Goal: Information Seeking & Learning: Find specific fact

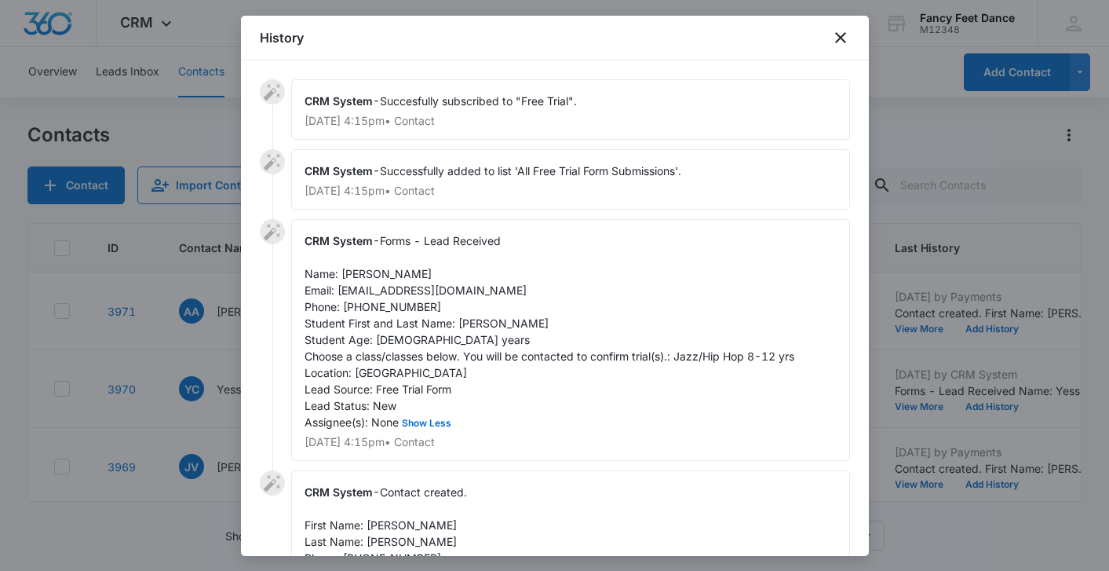
scroll to position [548, 0]
click at [120, 414] on div at bounding box center [554, 285] width 1109 height 571
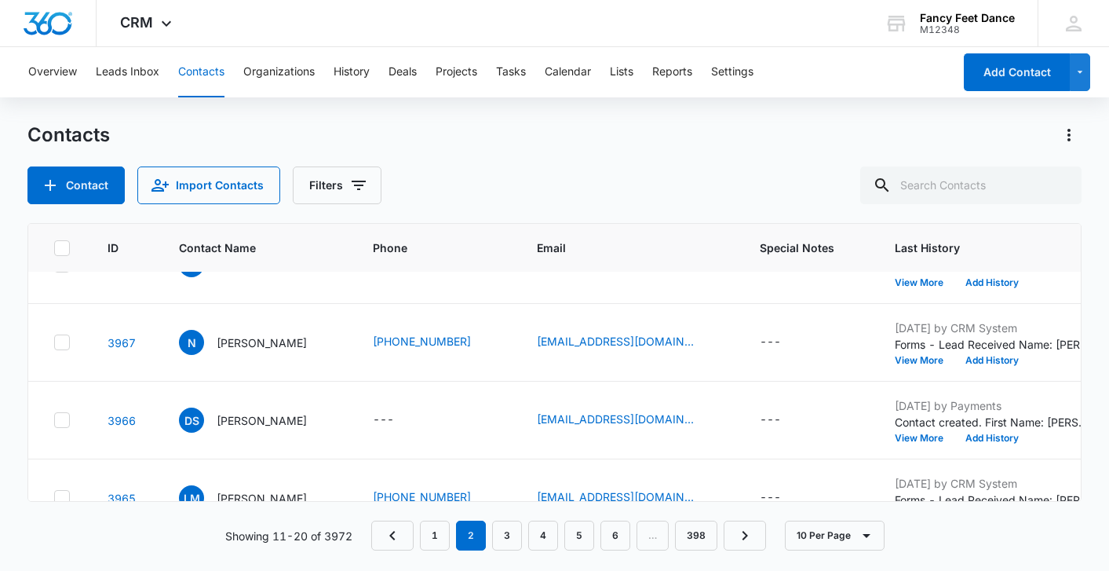
scroll to position [0, 0]
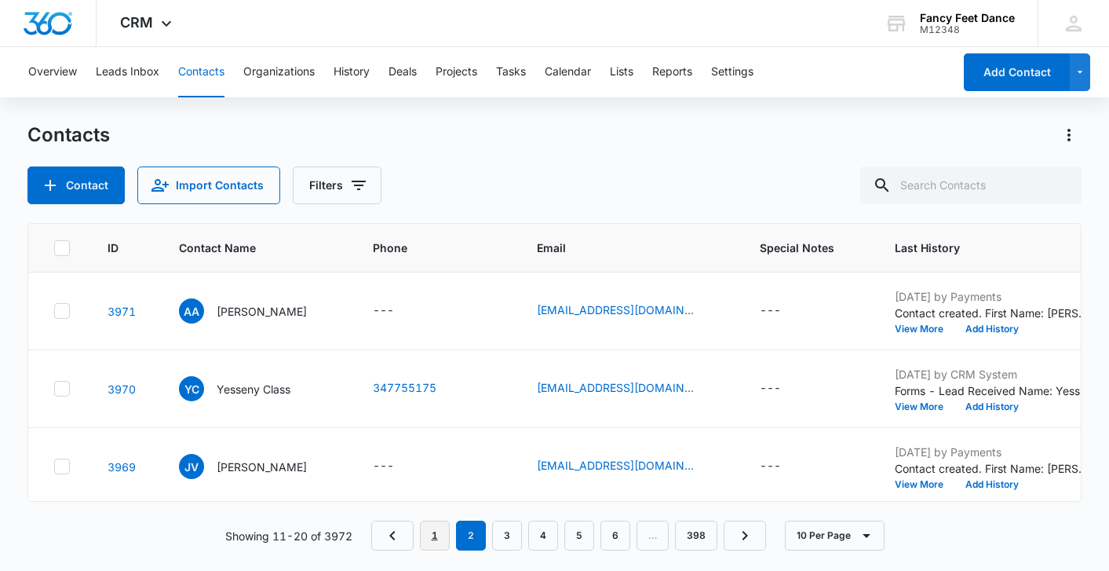
click at [447, 537] on link "1" at bounding box center [435, 535] width 30 height 30
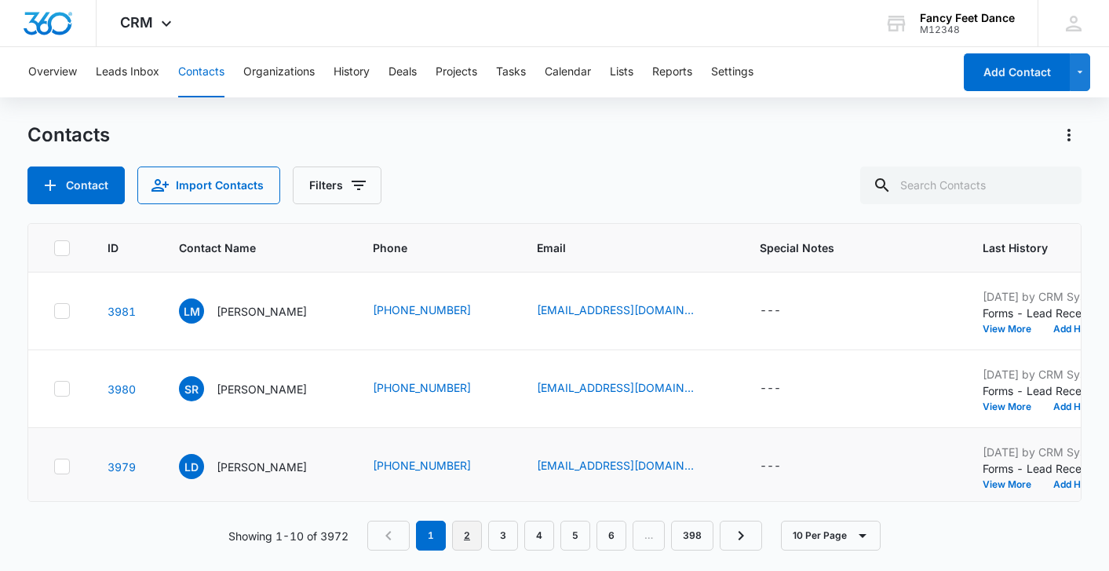
click at [467, 532] on link "2" at bounding box center [467, 535] width 30 height 30
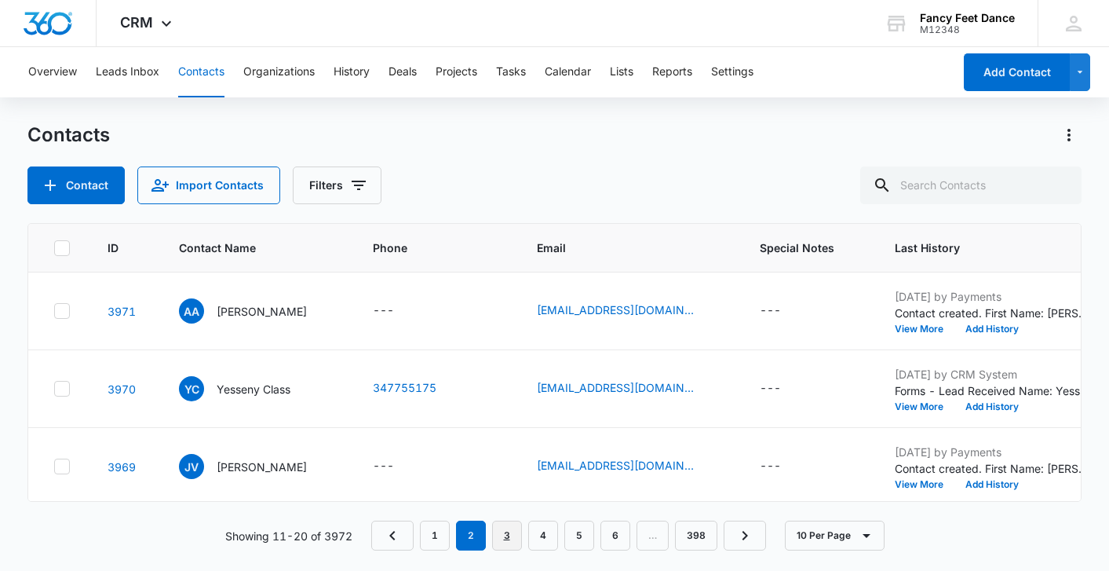
click at [503, 543] on link "3" at bounding box center [507, 535] width 30 height 30
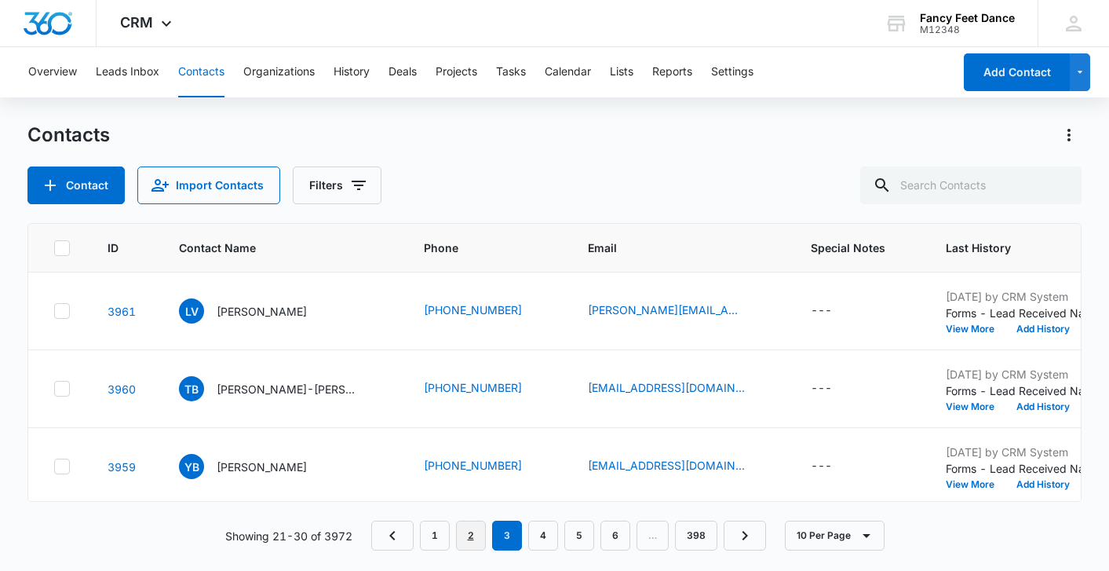
click at [472, 544] on link "2" at bounding box center [471, 535] width 30 height 30
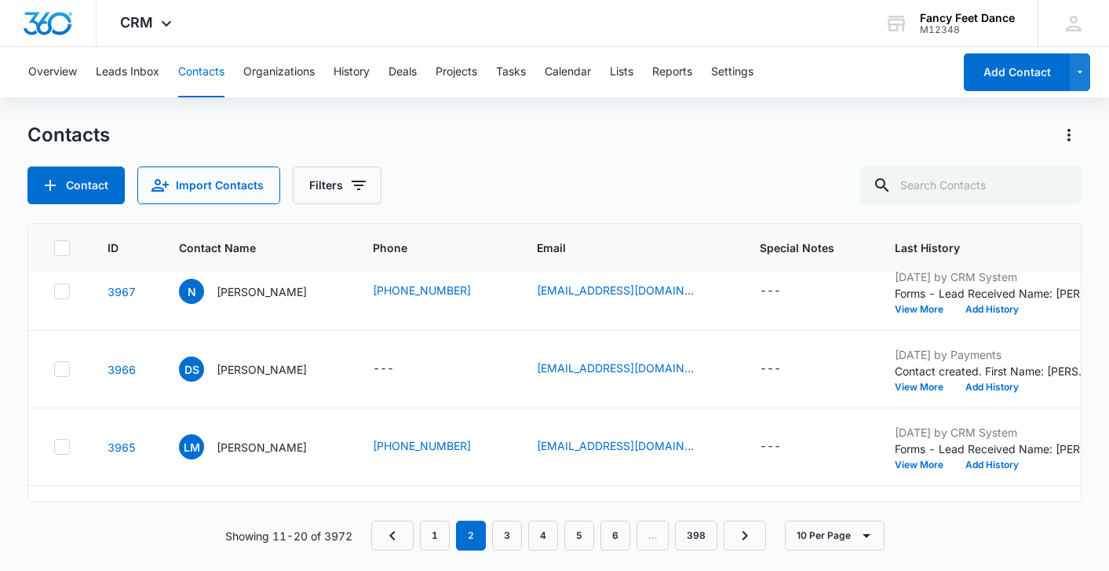
scroll to position [548, 0]
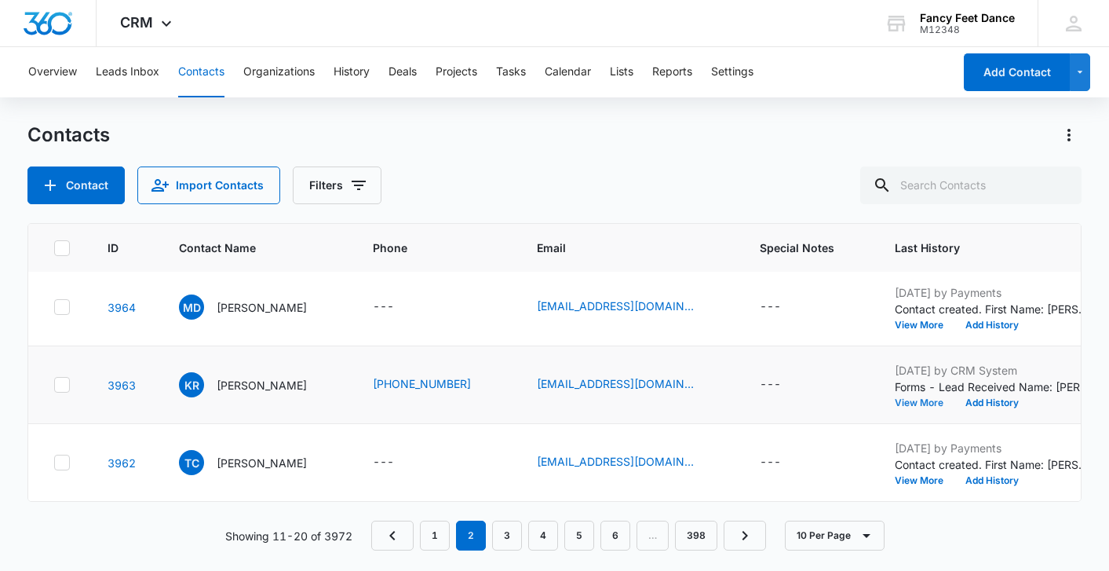
click at [922, 403] on button "View More" at bounding box center [925, 402] width 60 height 9
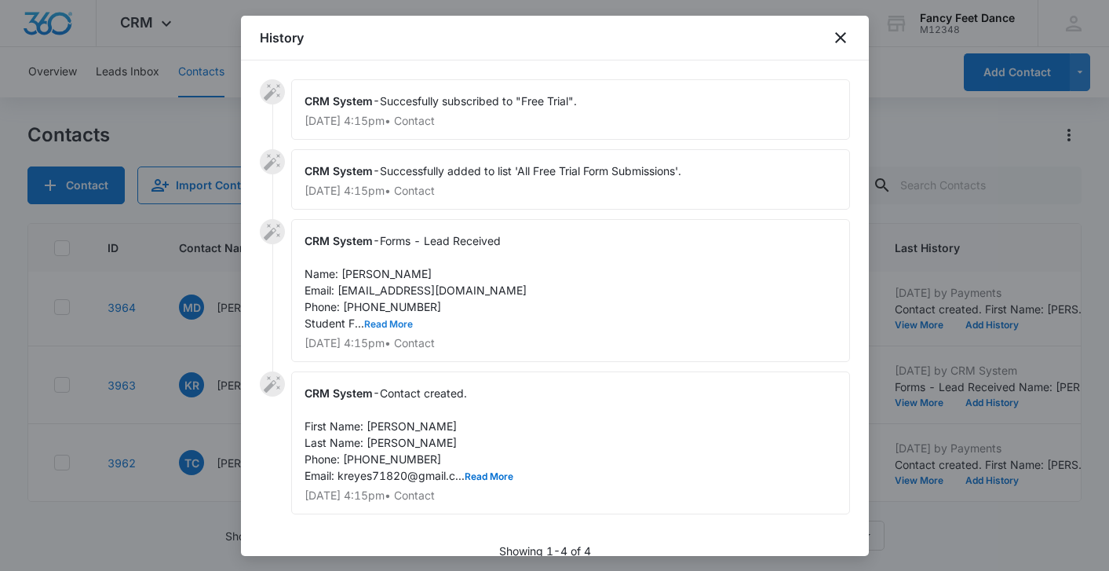
click at [409, 321] on button "Read More" at bounding box center [388, 323] width 49 height 9
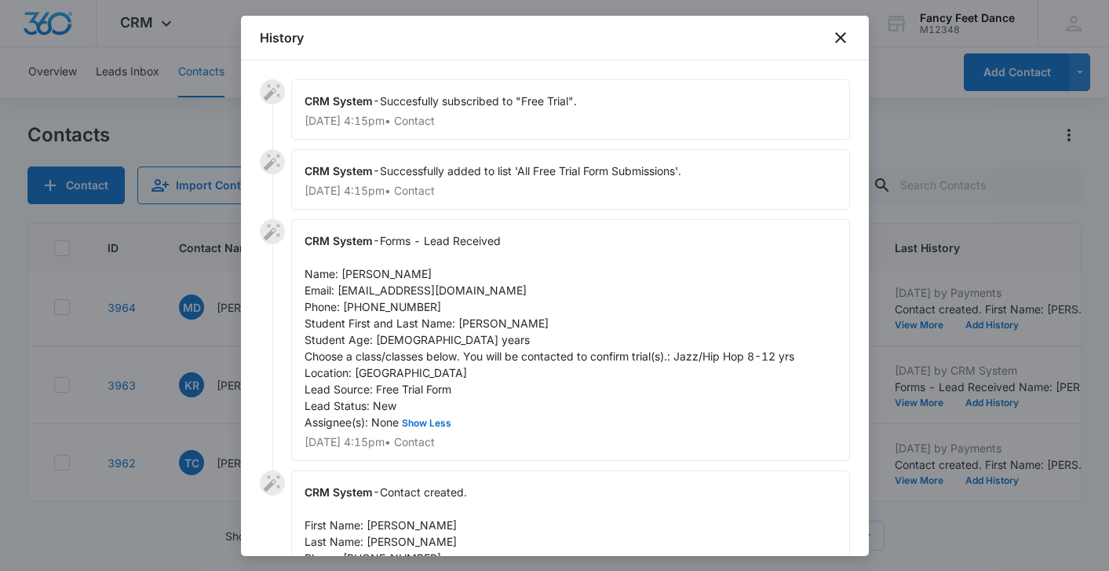
click at [396, 307] on span "Forms - Lead Received Name: [PERSON_NAME] Email: [EMAIL_ADDRESS][DOMAIN_NAME] P…" at bounding box center [550, 331] width 490 height 195
copy span "7184192251"
drag, startPoint x: 455, startPoint y: 320, endPoint x: 534, endPoint y: 316, distance: 78.6
click at [534, 316] on div "CRM System - Forms - Lead Received Name: [PERSON_NAME] Email: [EMAIL_ADDRESS][D…" at bounding box center [570, 340] width 559 height 242
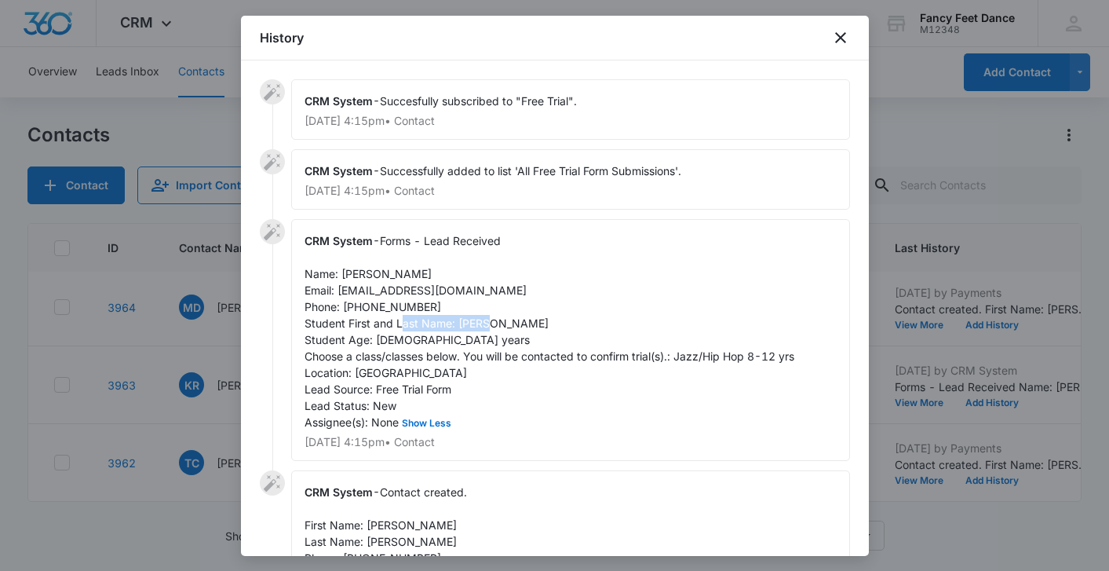
copy span "[PERSON_NAME]"
drag, startPoint x: 341, startPoint y: 269, endPoint x: 440, endPoint y: 269, distance: 99.7
click at [442, 269] on div "CRM System - Forms - Lead Received Name: [PERSON_NAME] Email: [EMAIL_ADDRESS][D…" at bounding box center [570, 340] width 559 height 242
copy span "[PERSON_NAME]"
click at [379, 309] on span "Forms - Lead Received Name: [PERSON_NAME] Email: [EMAIL_ADDRESS][DOMAIN_NAME] P…" at bounding box center [550, 331] width 490 height 195
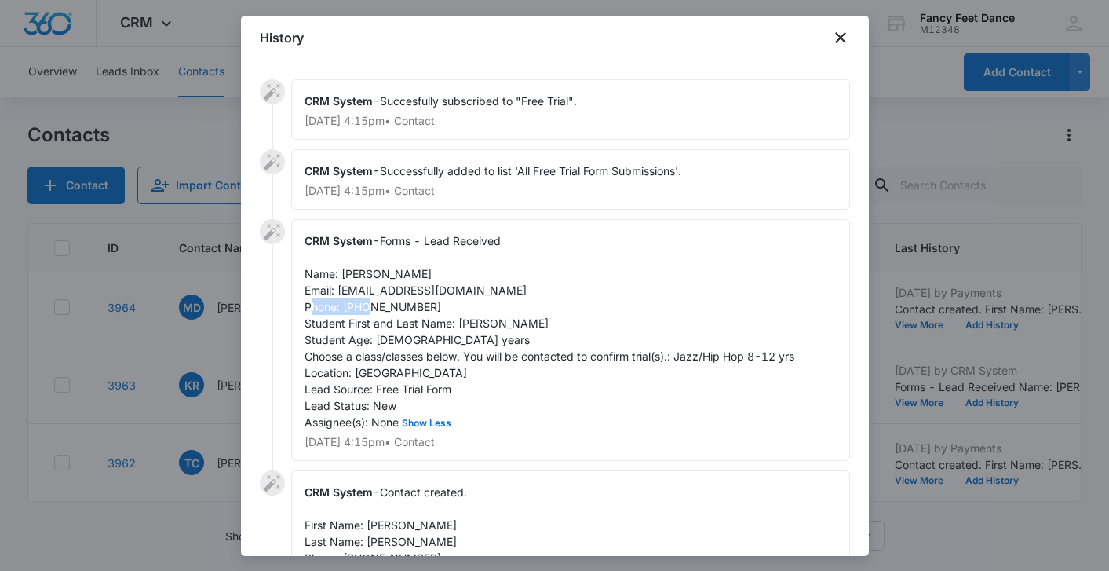
click at [379, 309] on span "Forms - Lead Received Name: [PERSON_NAME] Email: [EMAIL_ADDRESS][DOMAIN_NAME] P…" at bounding box center [550, 331] width 490 height 195
copy span "7184192251"
